Goal: Find specific page/section: Find specific page/section

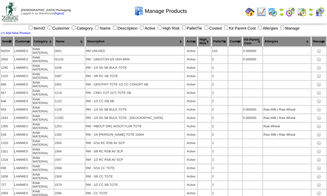
scroll to position [3556, 0]
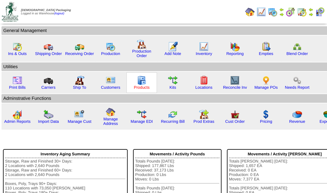
click at [141, 85] on link "Products" at bounding box center [142, 87] width 16 height 4
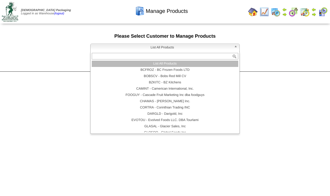
click at [166, 48] on span "List All Products" at bounding box center [162, 47] width 139 height 7
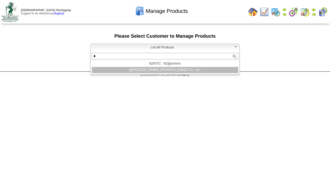
type input "*"
click at [162, 71] on li "K INDER - P.K, Kinder Co., Inc." at bounding box center [165, 70] width 146 height 6
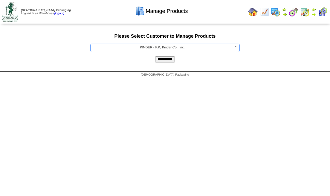
click at [164, 59] on input "**********" at bounding box center [165, 59] width 20 height 6
